Goal: Information Seeking & Learning: Learn about a topic

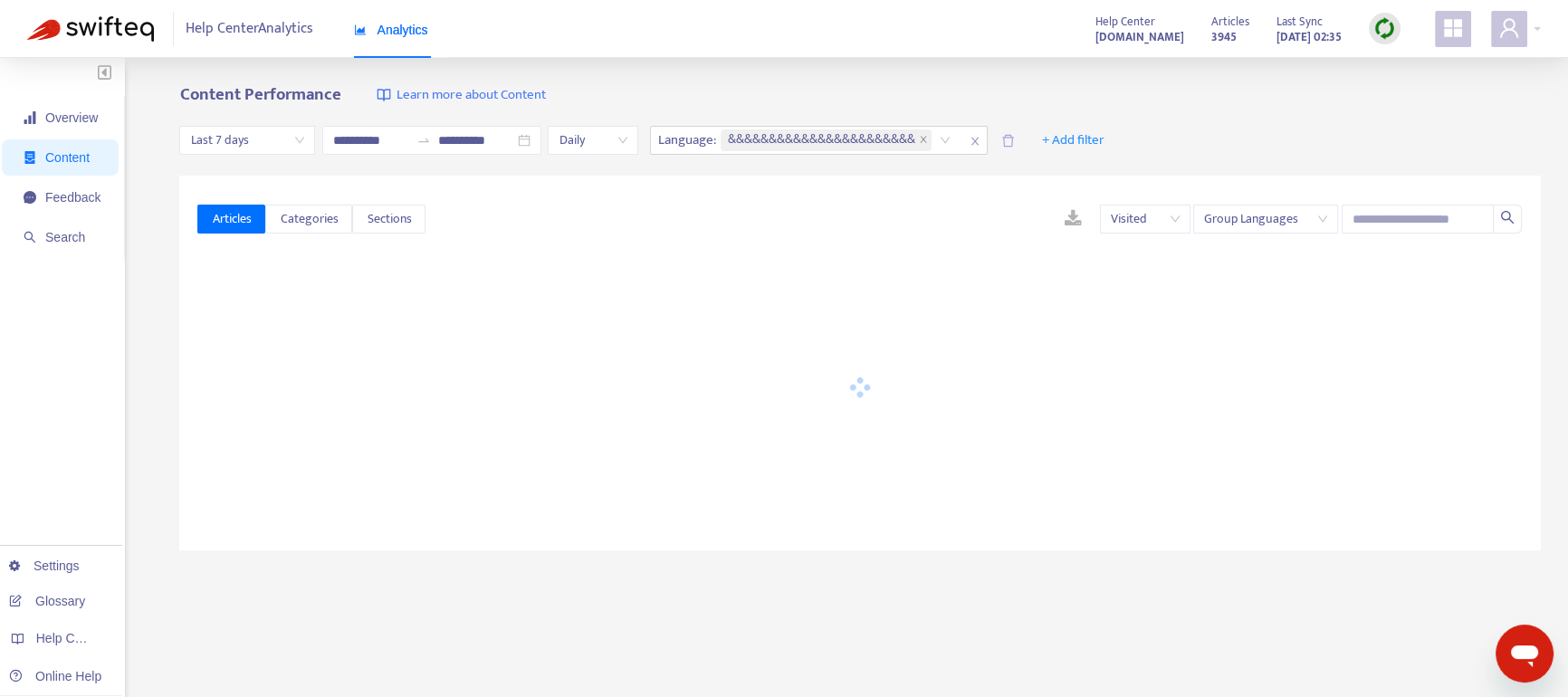
type input "**********"
click at [738, 141] on icon "close" at bounding box center [736, 138] width 6 height 6
click at [1382, 220] on input "text" at bounding box center [1418, 218] width 152 height 29
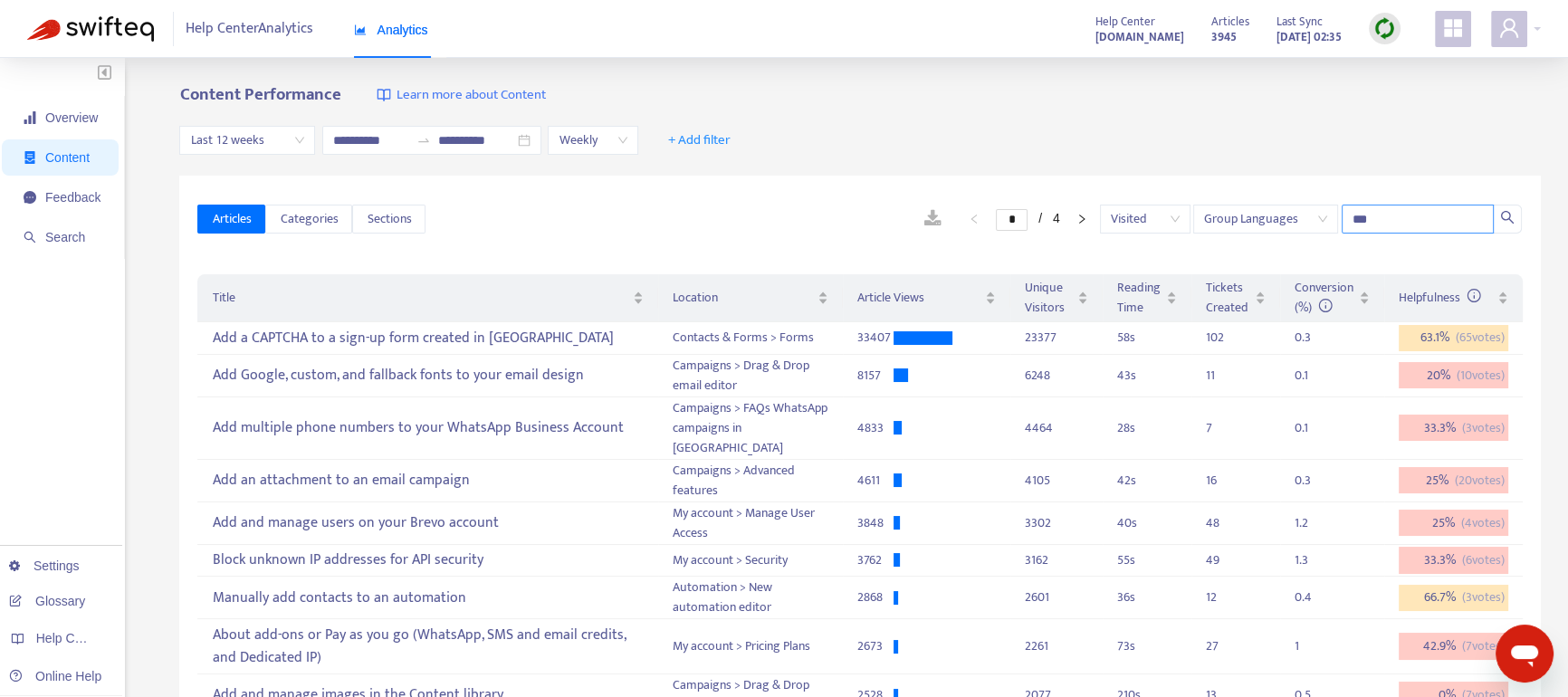
type input "***"
